Goal: Transaction & Acquisition: Purchase product/service

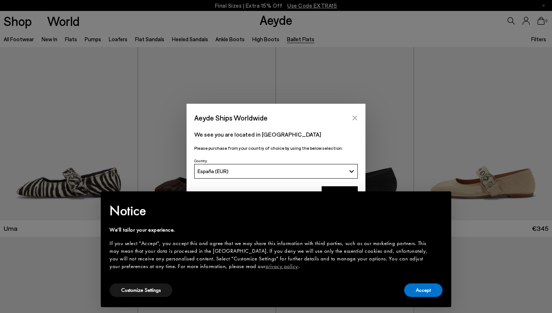
click at [355, 116] on icon "Close" at bounding box center [355, 118] width 6 height 6
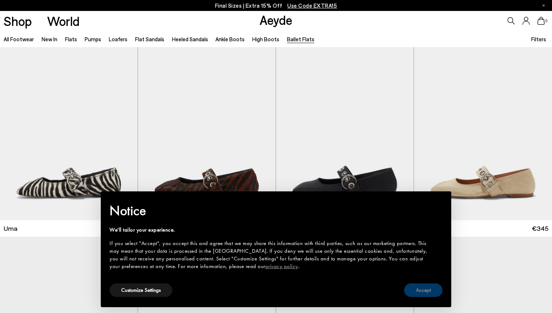
click at [421, 287] on button "Accept" at bounding box center [423, 290] width 38 height 14
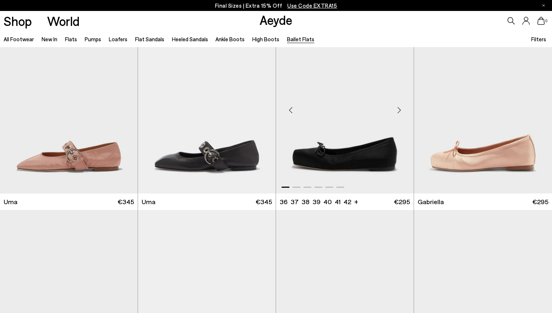
scroll to position [274, 0]
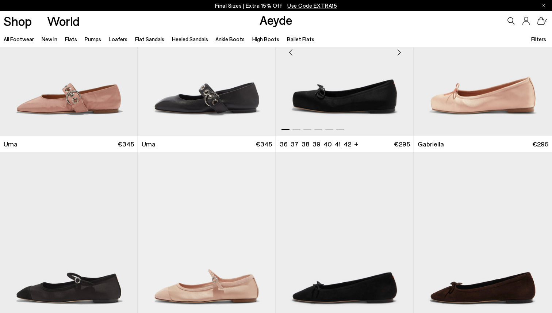
click at [379, 88] on img "1 / 6" at bounding box center [345, 49] width 138 height 173
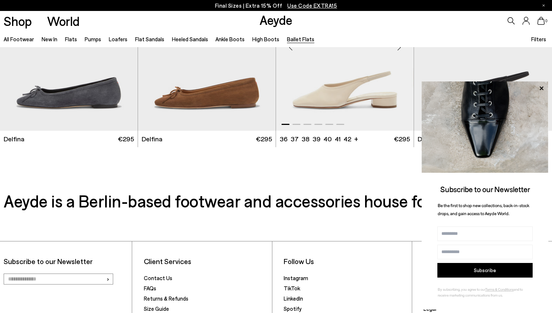
scroll to position [1302, 0]
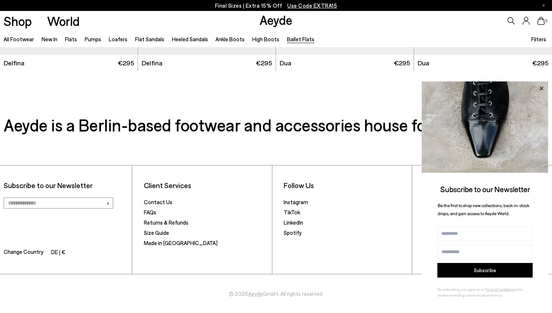
click at [540, 87] on icon at bounding box center [542, 88] width 4 height 4
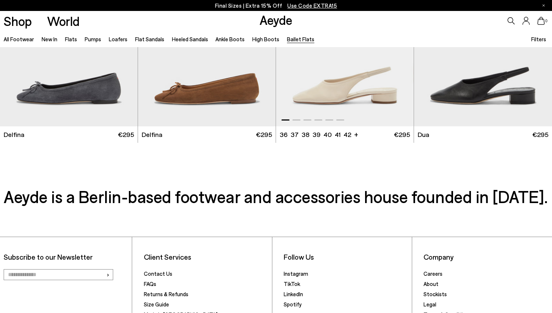
scroll to position [1227, 0]
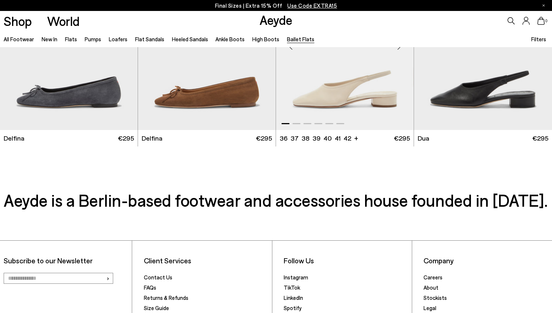
click at [334, 87] on img "1 / 6" at bounding box center [345, 43] width 138 height 173
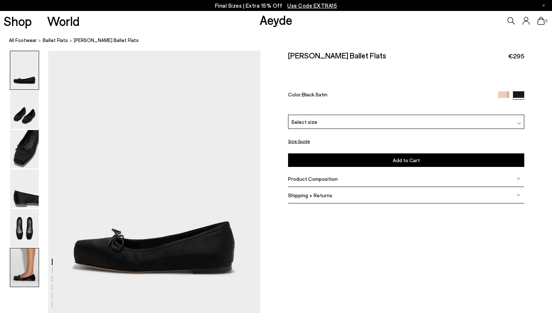
click at [24, 263] on img at bounding box center [24, 267] width 28 height 38
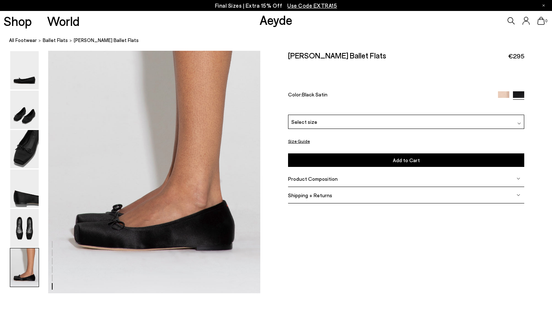
scroll to position [1450, 0]
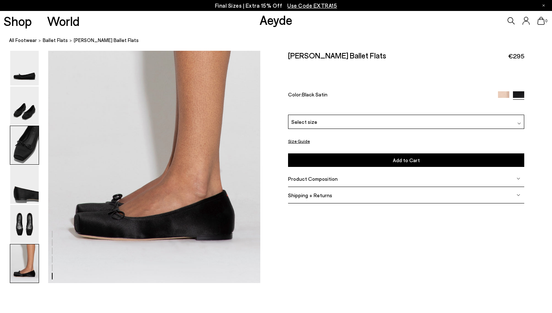
click at [23, 147] on img at bounding box center [24, 145] width 28 height 38
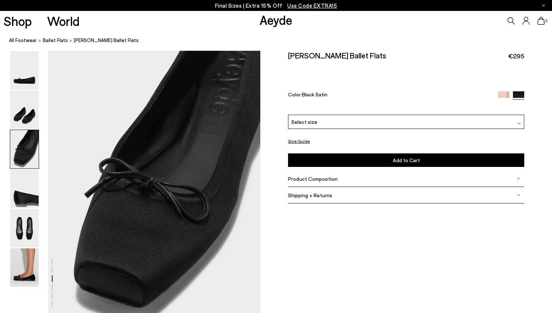
scroll to position [548, 0]
click at [30, 80] on img at bounding box center [24, 70] width 28 height 38
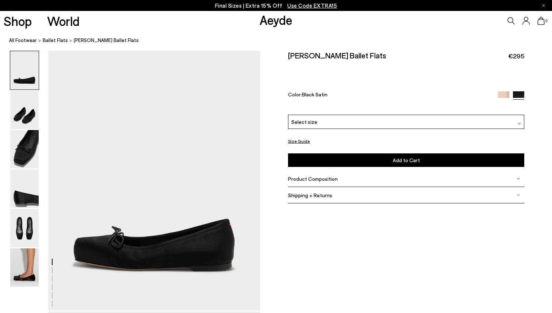
scroll to position [0, 0]
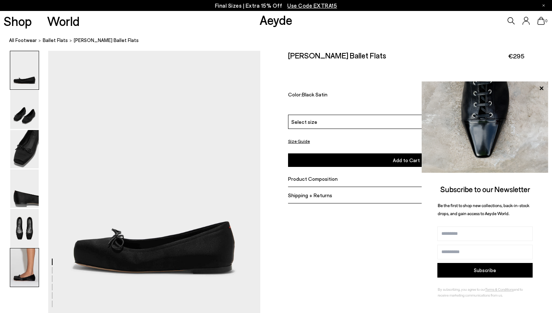
click at [35, 268] on img at bounding box center [24, 267] width 28 height 38
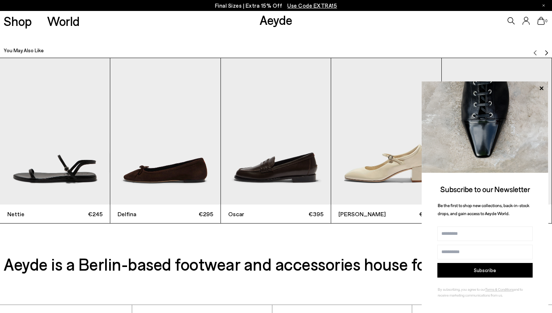
scroll to position [1733, 0]
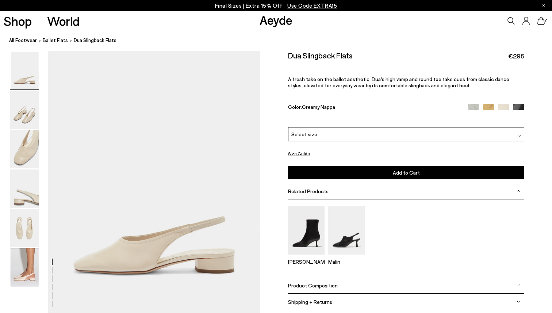
click at [30, 261] on img at bounding box center [24, 267] width 28 height 38
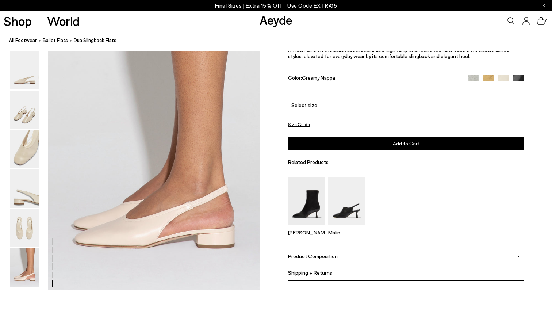
scroll to position [1450, 0]
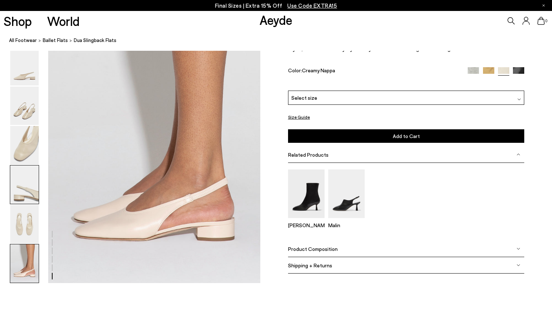
click at [18, 167] on img at bounding box center [24, 184] width 28 height 38
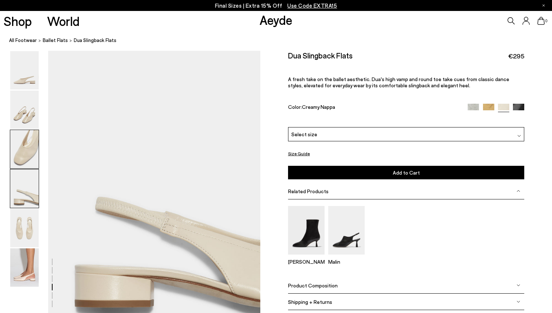
click at [22, 153] on img at bounding box center [24, 149] width 28 height 38
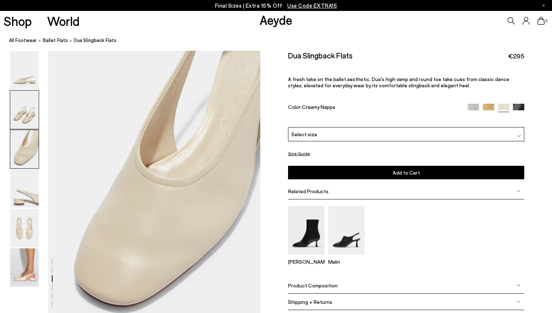
click at [24, 121] on img at bounding box center [24, 110] width 28 height 38
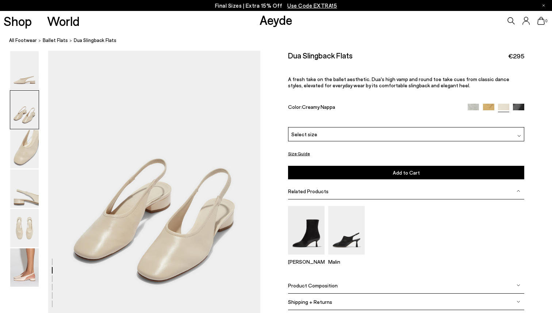
scroll to position [264, 0]
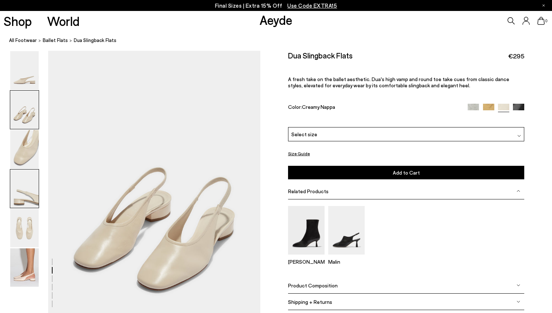
click at [27, 191] on img at bounding box center [24, 188] width 28 height 38
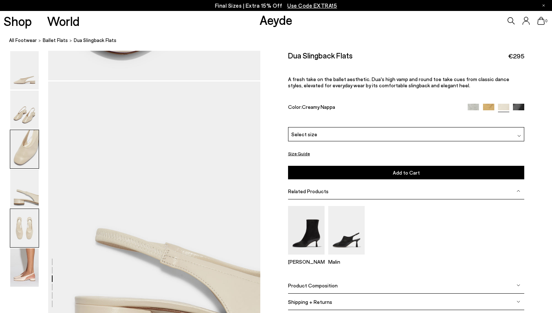
click at [23, 221] on img at bounding box center [24, 228] width 28 height 38
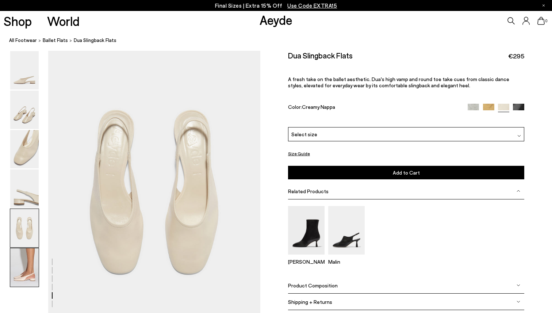
click at [23, 257] on img at bounding box center [24, 267] width 28 height 38
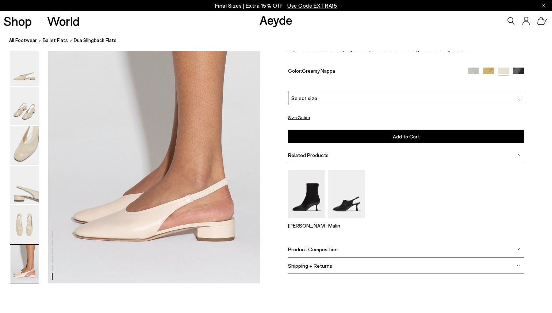
scroll to position [1450, 0]
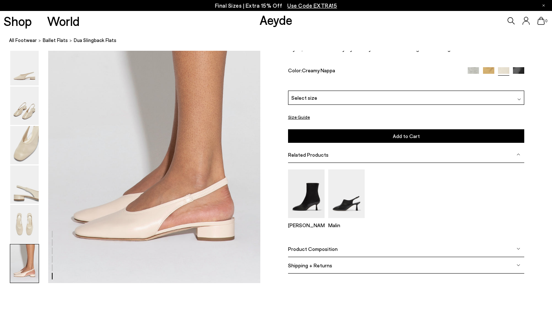
click at [24, 262] on img at bounding box center [24, 263] width 28 height 38
click at [25, 229] on img at bounding box center [24, 224] width 28 height 38
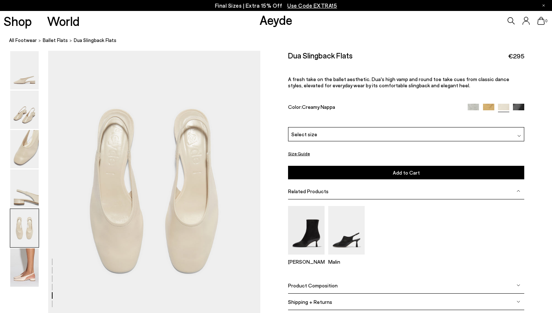
scroll to position [1116, 0]
